Goal: Use online tool/utility: Utilize a website feature to perform a specific function

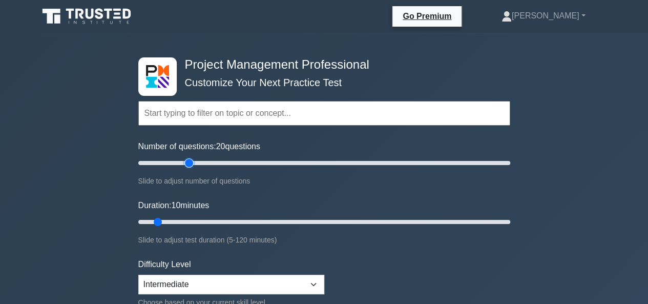
drag, startPoint x: 152, startPoint y: 161, endPoint x: 185, endPoint y: 160, distance: 33.3
click at [185, 160] on input "Number of questions: 20 questions" at bounding box center [324, 163] width 372 height 12
drag, startPoint x: 189, startPoint y: 160, endPoint x: 181, endPoint y: 160, distance: 7.7
type input "25"
click at [181, 160] on input "Number of questions: 25 questions" at bounding box center [324, 163] width 372 height 12
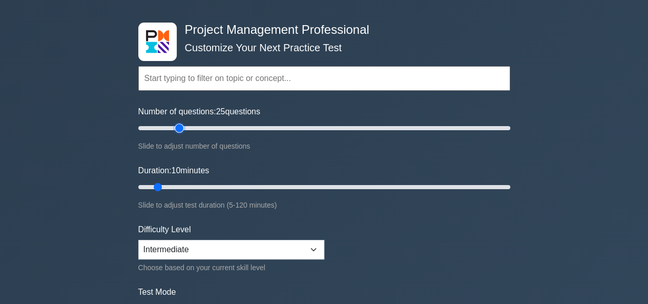
scroll to position [51, 0]
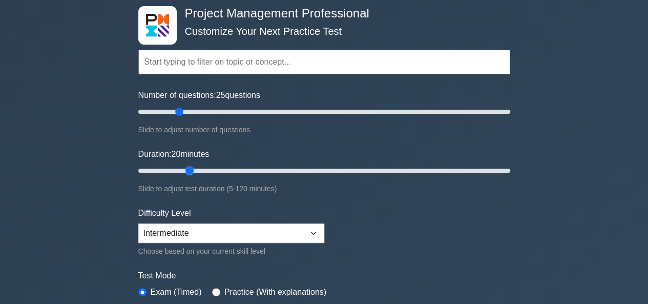
drag, startPoint x: 158, startPoint y: 168, endPoint x: 185, endPoint y: 175, distance: 28.6
click at [185, 176] on input "Duration: 20 minutes" at bounding box center [324, 170] width 372 height 12
drag, startPoint x: 190, startPoint y: 165, endPoint x: 200, endPoint y: 165, distance: 9.7
type input "25"
click at [200, 165] on input "Duration: 25 minutes" at bounding box center [324, 170] width 372 height 12
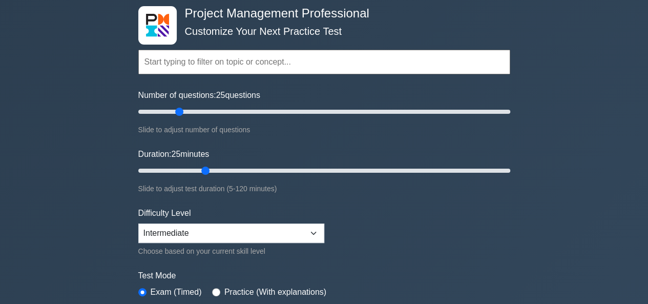
click at [415, 220] on form "Topics Scope Management Time Management Cost Management Quality Management Risk…" at bounding box center [324, 176] width 372 height 317
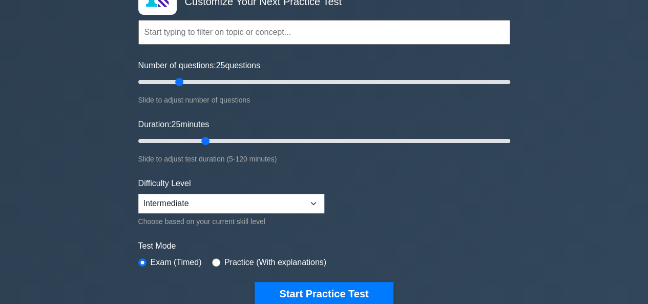
scroll to position [102, 0]
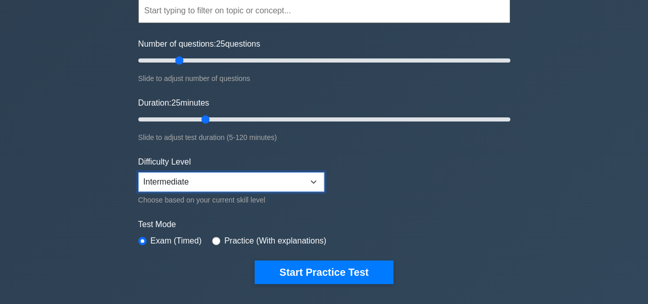
click at [315, 178] on select "Beginner Intermediate Expert" at bounding box center [231, 181] width 186 height 19
select select "beginner"
click at [138, 172] on select "Beginner Intermediate Expert" at bounding box center [231, 181] width 186 height 19
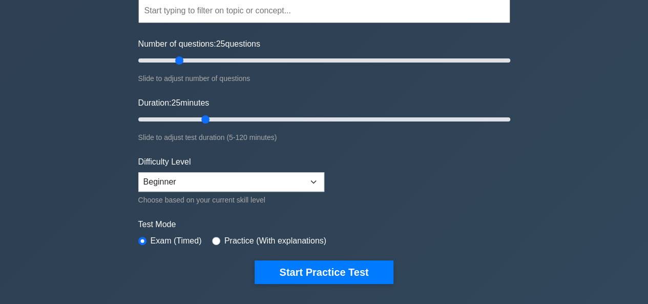
click at [242, 239] on label "Practice (With explanations)" at bounding box center [275, 241] width 102 height 12
click at [214, 237] on input "radio" at bounding box center [216, 241] width 8 height 8
radio input "true"
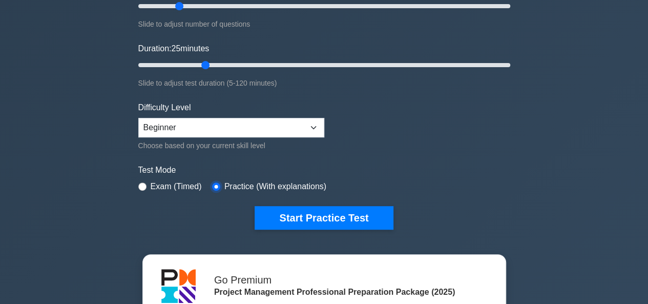
scroll to position [154, 0]
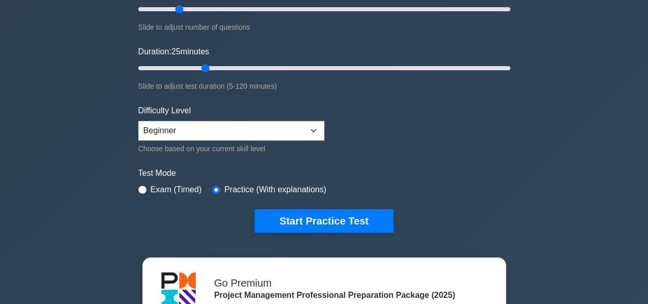
click at [441, 167] on label "Test Mode" at bounding box center [324, 173] width 372 height 12
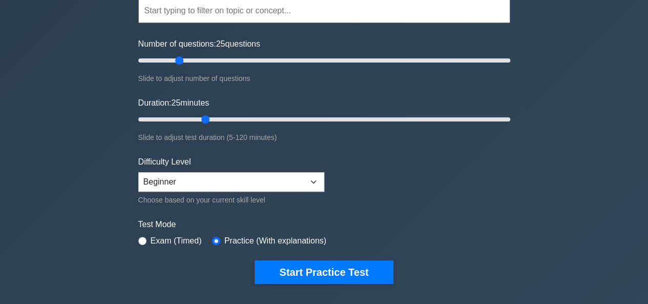
scroll to position [51, 0]
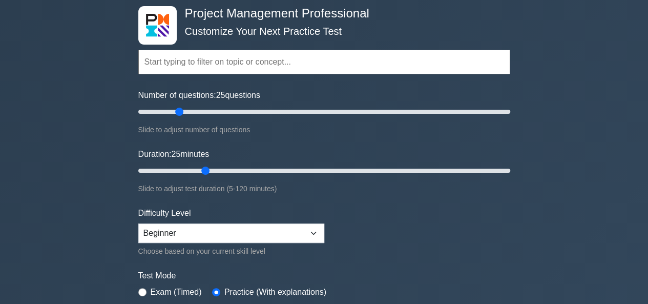
click at [256, 63] on input "text" at bounding box center [324, 62] width 372 height 25
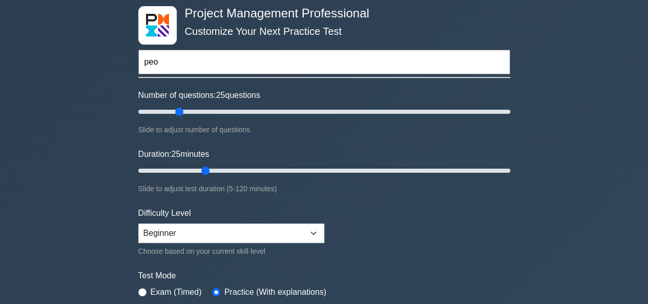
type input "pe"
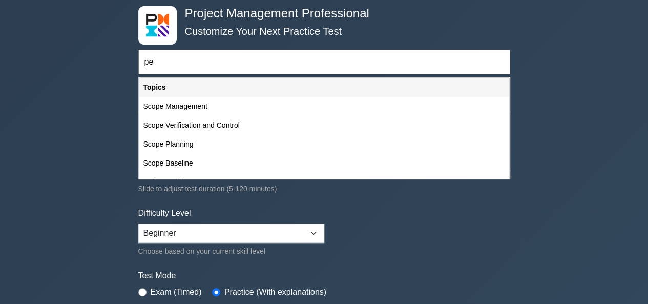
drag, startPoint x: 180, startPoint y: 63, endPoint x: 136, endPoint y: 63, distance: 43.6
click at [136, 63] on div "Project Management Professional Customize Your Next Practice Test pe Topics Sco…" at bounding box center [324, 171] width 384 height 378
type input "p"
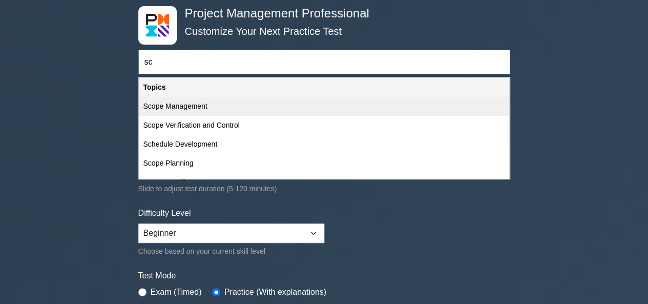
type input "s"
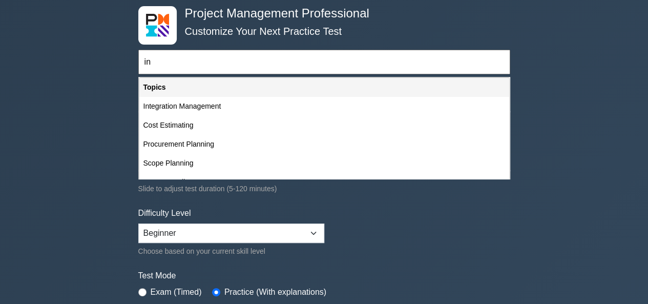
type input "i"
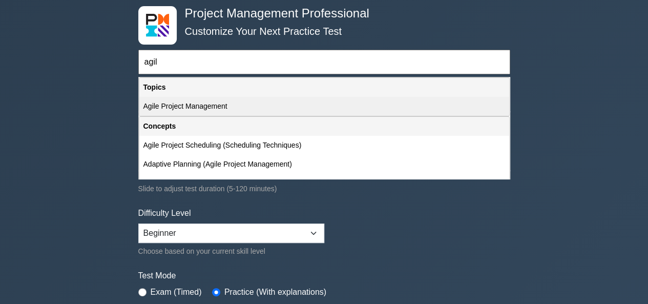
click at [199, 103] on div "Agile Project Management" at bounding box center [324, 106] width 370 height 19
type input "Agile Project Management"
